Goal: Find contact information: Find contact information

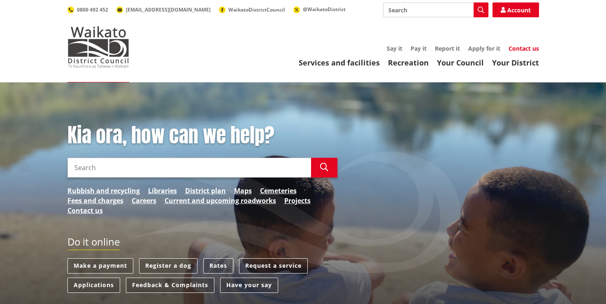
click at [522, 48] on link "Contact us" at bounding box center [524, 48] width 30 height 8
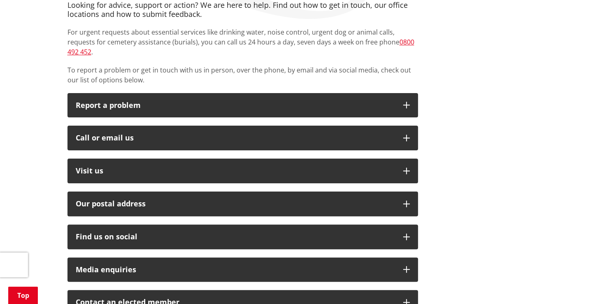
scroll to position [165, 0]
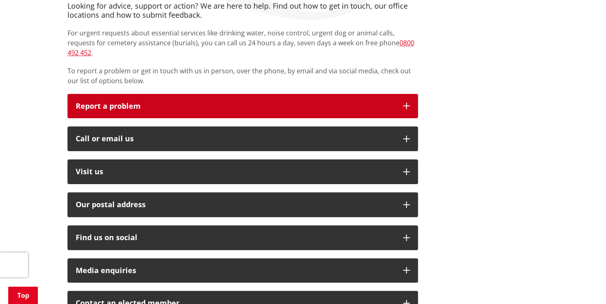
click at [177, 101] on button "Report a problem" at bounding box center [243, 106] width 351 height 25
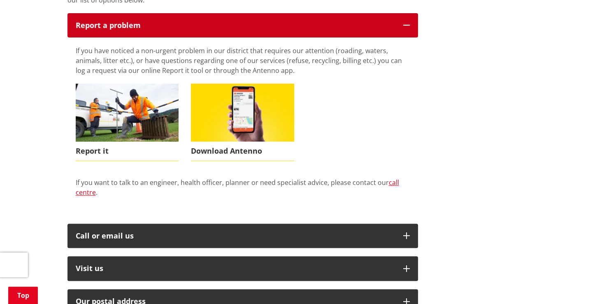
scroll to position [247, 0]
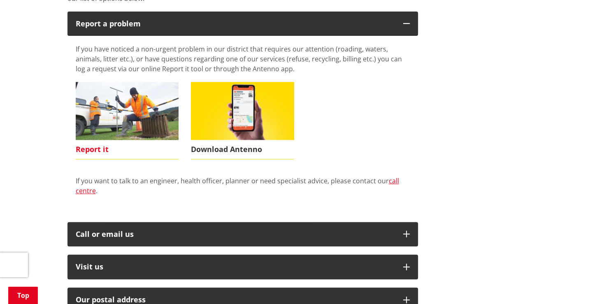
click at [99, 140] on span "Report it" at bounding box center [127, 149] width 103 height 19
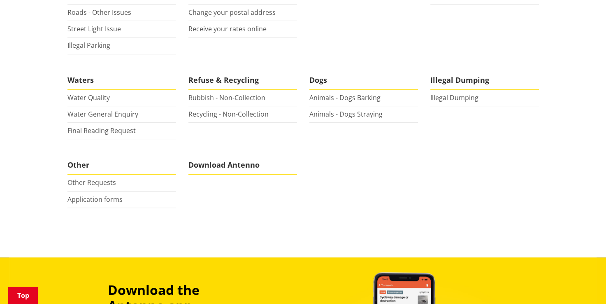
scroll to position [288, 0]
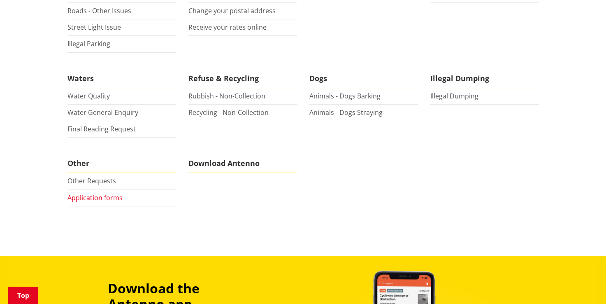
click at [102, 195] on link "Application forms" at bounding box center [95, 197] width 55 height 9
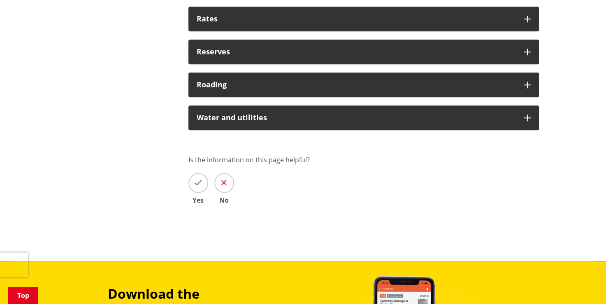
scroll to position [823, 0]
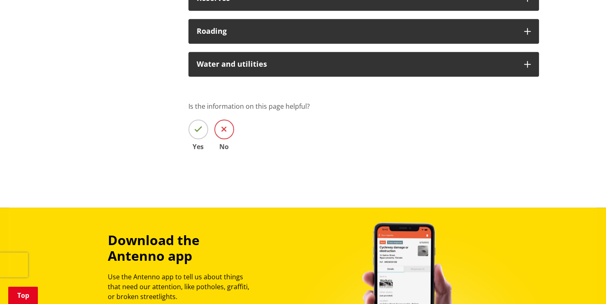
click at [228, 131] on span at bounding box center [224, 129] width 20 height 20
click at [0, 0] on input "No" at bounding box center [0, 0] width 0 height 0
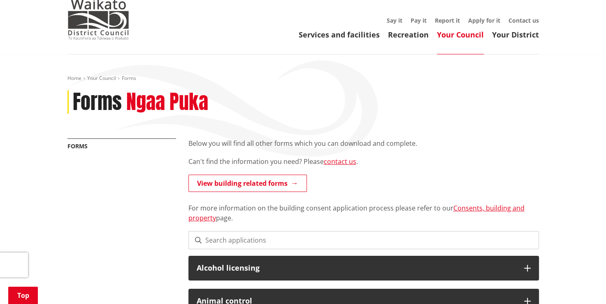
scroll to position [0, 0]
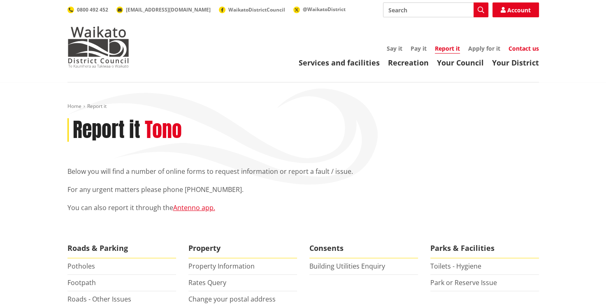
click at [520, 51] on link "Contact us" at bounding box center [524, 48] width 30 height 8
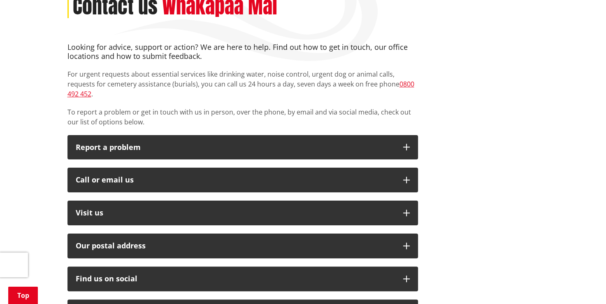
scroll to position [206, 0]
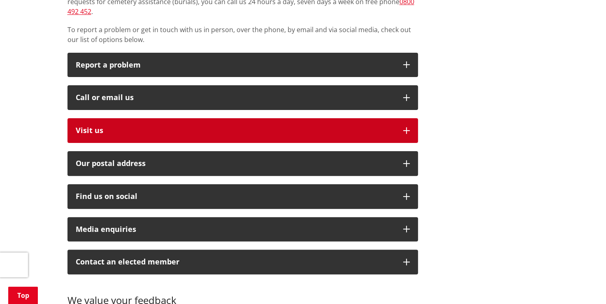
click at [151, 126] on p "Visit us" at bounding box center [235, 130] width 319 height 8
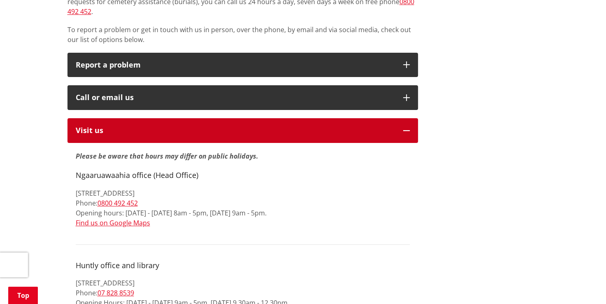
click at [68, 118] on button "Visit us" at bounding box center [243, 130] width 351 height 25
